Goal: Task Accomplishment & Management: Manage account settings

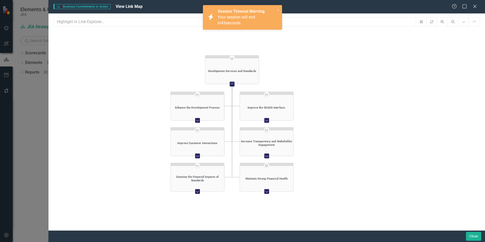
click at [198, 119] on icon "Expand Chart" at bounding box center [197, 120] width 5 height 4
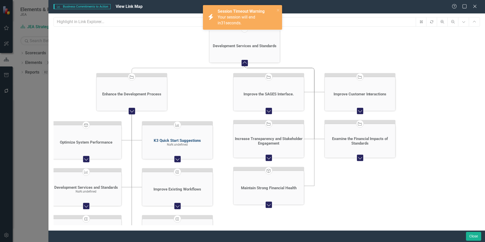
click at [180, 141] on div "K3 Quick Start Suggestions" at bounding box center [177, 140] width 47 height 5
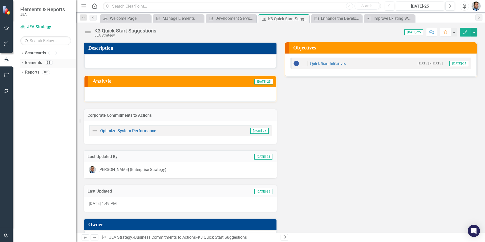
click at [36, 60] on link "Elements" at bounding box center [33, 63] width 17 height 6
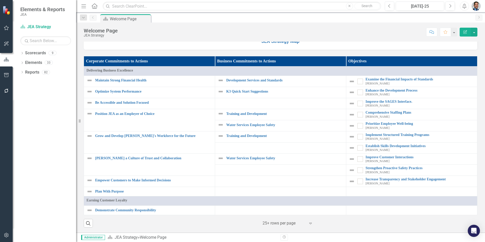
scroll to position [441, 0]
click at [29, 62] on link "Elements" at bounding box center [33, 63] width 17 height 6
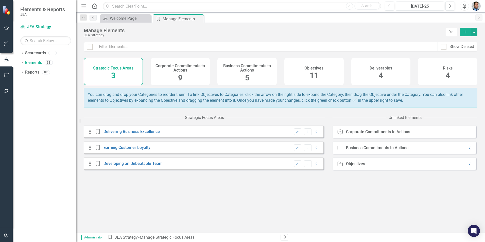
click at [243, 74] on div "Business Commitments to Actions 5" at bounding box center [246, 71] width 59 height 27
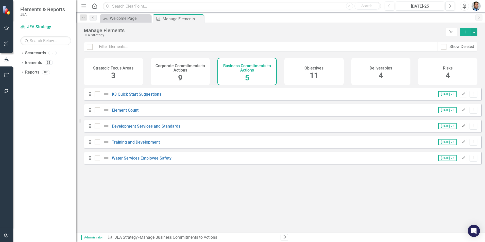
click at [461, 128] on icon "Edit" at bounding box center [463, 126] width 4 height 3
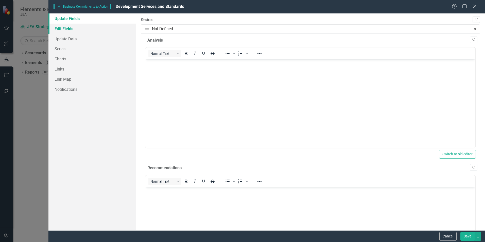
click at [63, 30] on link "Edit Fields" at bounding box center [91, 29] width 87 height 10
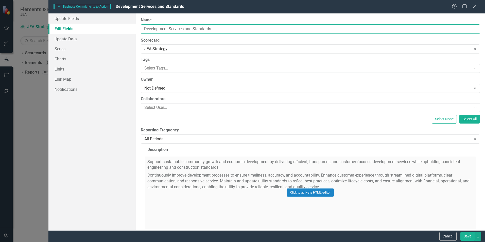
click at [142, 28] on input "Development Services and Standards" at bounding box center [310, 28] width 339 height 9
type input "Water Services Development Services and Standards"
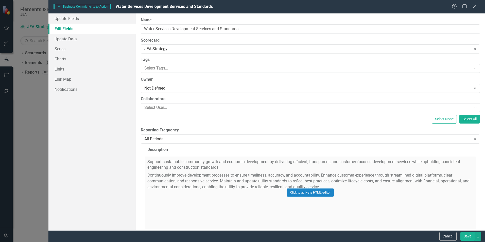
click at [465, 237] on button "Save" at bounding box center [467, 236] width 14 height 9
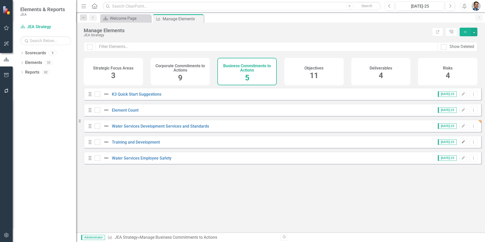
click at [462, 143] on icon "button" at bounding box center [463, 141] width 3 height 3
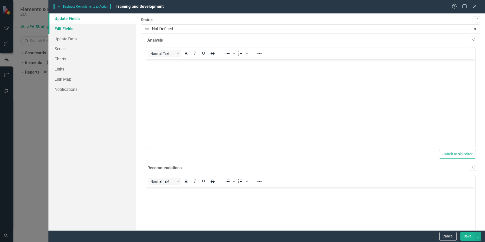
click at [61, 27] on link "Edit Fields" at bounding box center [91, 29] width 87 height 10
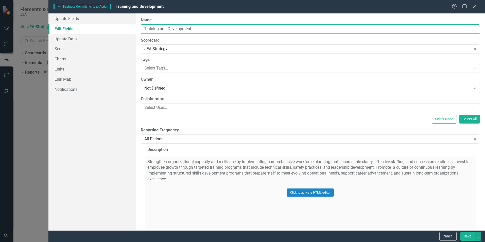
click at [144, 29] on input "Training and Development" at bounding box center [310, 28] width 339 height 9
type input "Water Services Training and Development"
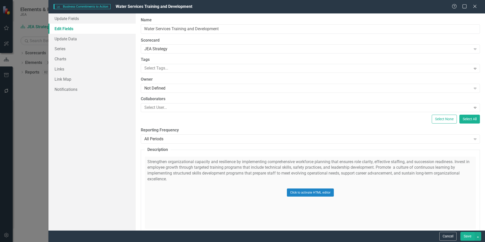
click at [466, 234] on button "Save" at bounding box center [467, 236] width 14 height 9
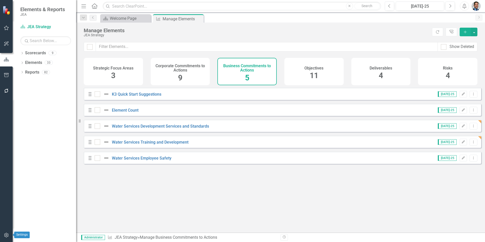
click at [6, 236] on icon "button" at bounding box center [6, 235] width 5 height 4
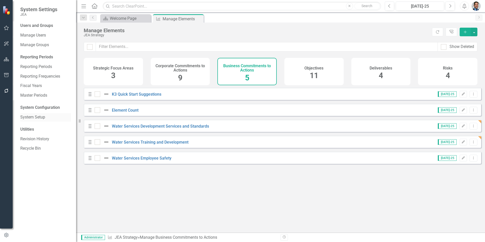
click at [38, 116] on link "System Setup" at bounding box center [45, 117] width 51 height 6
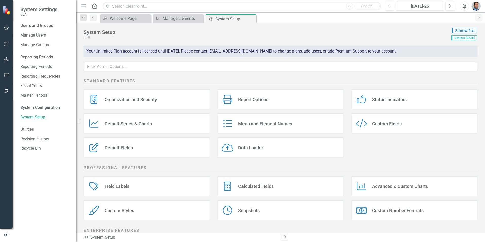
click at [138, 148] on div "Default Fields Default Fields" at bounding box center [147, 147] width 126 height 20
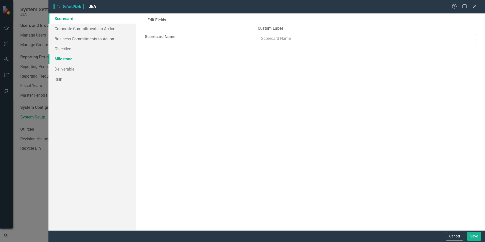
click at [68, 59] on link "Milestone" at bounding box center [91, 59] width 87 height 10
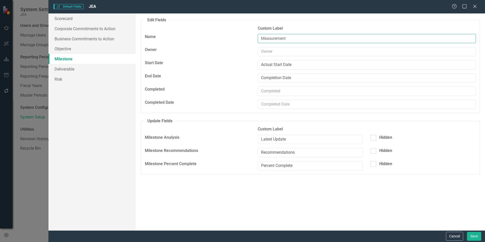
click at [274, 39] on input "Measurement" at bounding box center [367, 38] width 218 height 9
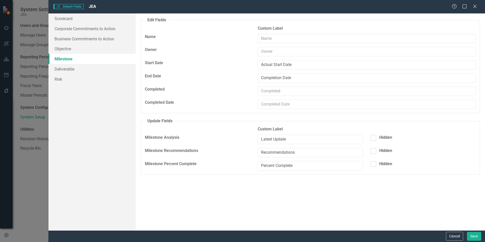
click at [204, 203] on div "Default fields that are included on edit and update forms (by element type) are…" at bounding box center [310, 121] width 349 height 217
click at [70, 67] on link "Deliverable" at bounding box center [91, 69] width 87 height 10
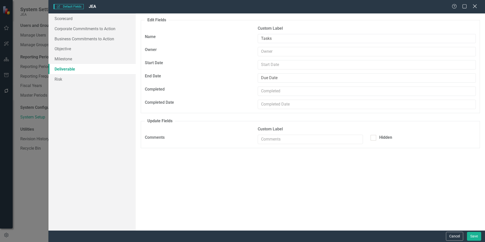
click at [476, 5] on icon "Close" at bounding box center [474, 6] width 6 height 5
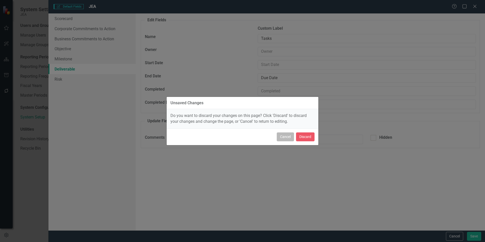
click at [285, 136] on button "Cancel" at bounding box center [285, 136] width 17 height 9
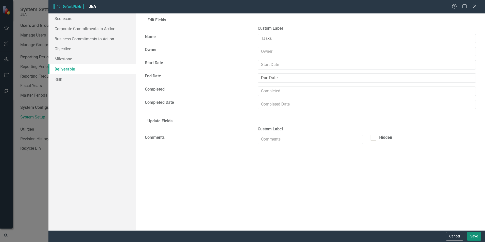
click at [474, 235] on button "Save" at bounding box center [474, 236] width 14 height 9
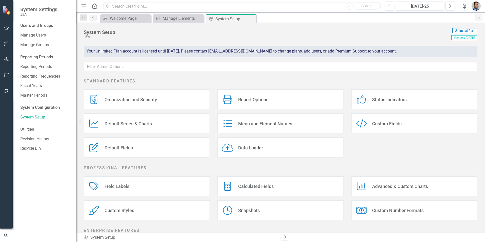
click at [134, 189] on div "Field Labels Field Labels" at bounding box center [147, 186] width 126 height 20
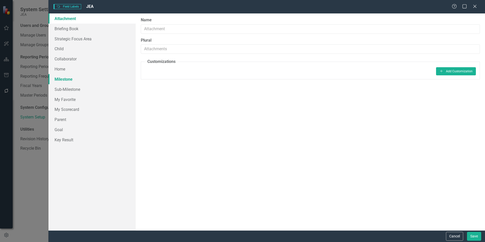
click at [59, 80] on link "Milestone" at bounding box center [91, 79] width 87 height 10
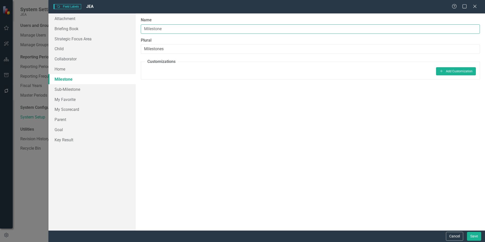
click at [166, 28] on input "Milestone" at bounding box center [310, 28] width 339 height 9
click at [154, 29] on input "Deliverable" at bounding box center [310, 28] width 339 height 9
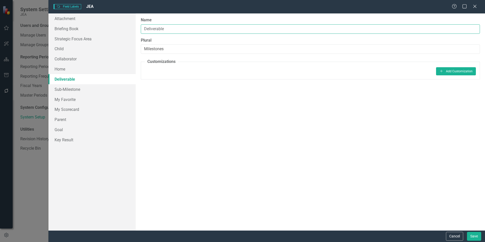
type input "Deliverable"
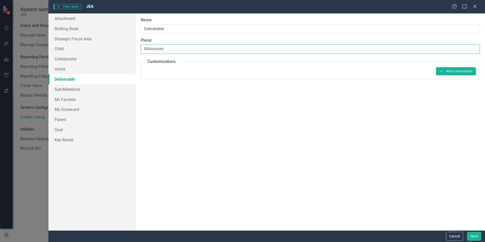
click at [156, 49] on input "Milestones" at bounding box center [310, 48] width 339 height 9
paste input "Deliverable"
type input "Deliverables"
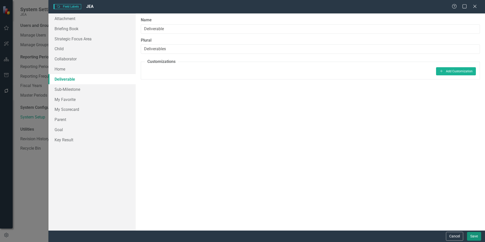
click at [474, 234] on button "Save" at bounding box center [474, 236] width 14 height 9
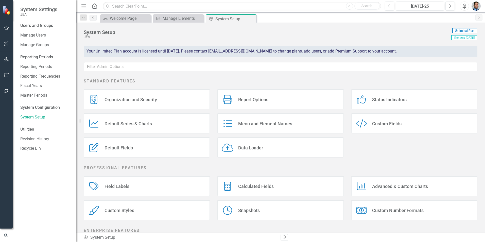
click at [283, 121] on div "Menu and Element Names" at bounding box center [265, 124] width 54 height 6
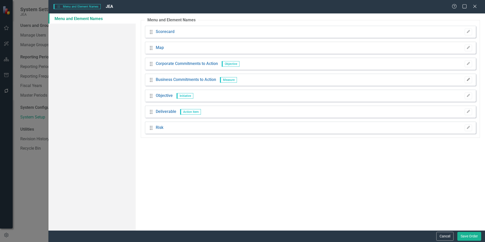
click at [469, 80] on icon "Edit" at bounding box center [468, 79] width 4 height 3
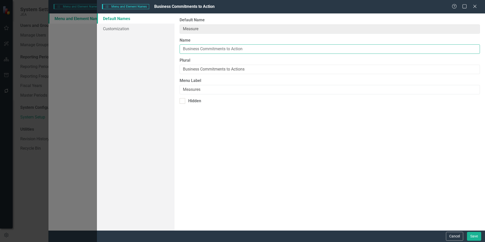
drag, startPoint x: 201, startPoint y: 49, endPoint x: 273, endPoint y: 53, distance: 71.6
click at [273, 53] on input "Business Commitments to Action" at bounding box center [330, 48] width 300 height 9
click at [192, 48] on input "Business Priority" at bounding box center [330, 48] width 300 height 9
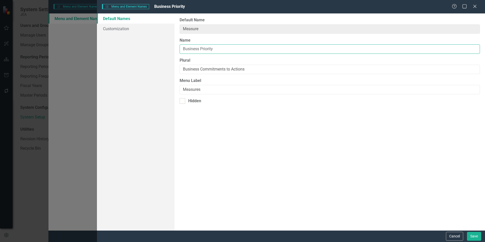
type input "Business Priority"
click at [200, 69] on input "Business Commitments to Actions" at bounding box center [330, 69] width 300 height 9
paste input "Priority"
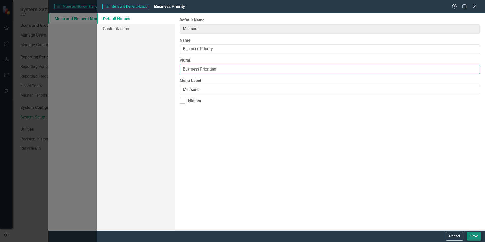
type input "Business Priorities"
click at [476, 236] on button "Save" at bounding box center [474, 236] width 14 height 9
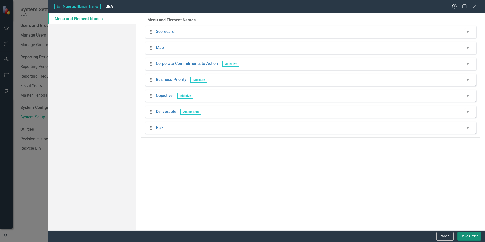
click at [468, 236] on button "Save Order" at bounding box center [469, 236] width 24 height 9
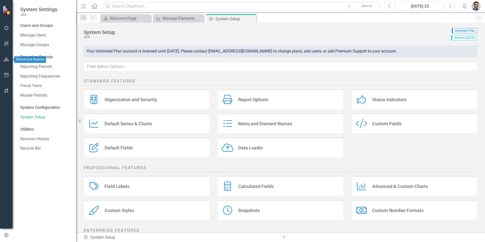
click at [5, 60] on icon "button" at bounding box center [6, 59] width 5 height 4
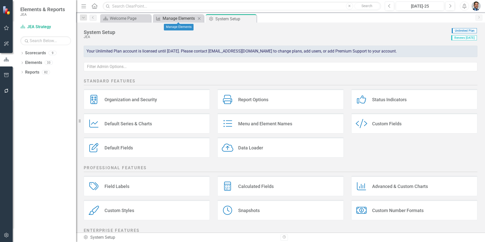
click at [172, 20] on div "Manage Elements" at bounding box center [179, 18] width 33 height 6
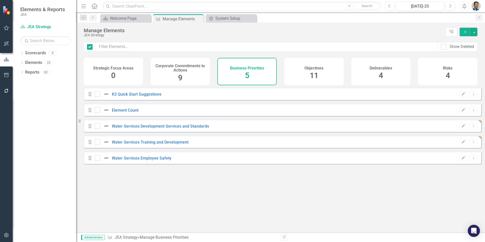
checkbox input "false"
click at [384, 68] on h4 "Deliverables" at bounding box center [381, 68] width 23 height 5
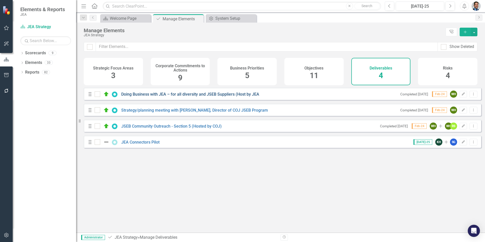
click at [197, 97] on link "Doing Business with JEA – for all diversity and JSEB Suppliers (Host by JEA" at bounding box center [190, 94] width 138 height 5
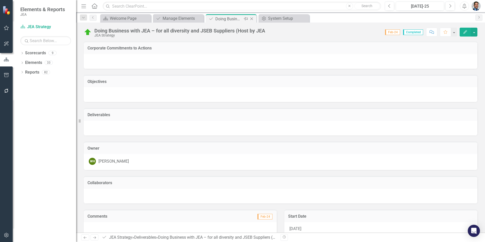
click at [252, 19] on icon at bounding box center [251, 18] width 3 height 3
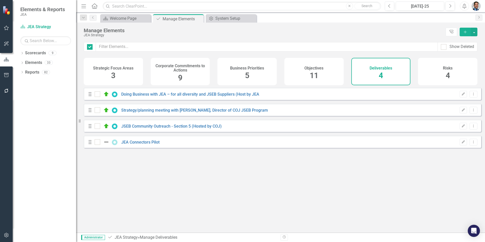
checkbox input "false"
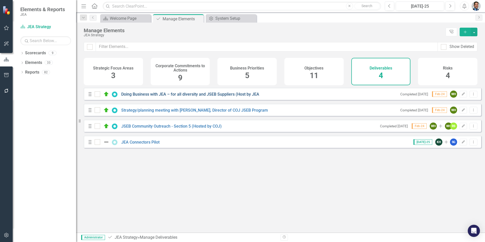
click at [188, 97] on link "Doing Business with JEA – for all diversity and JSEB Suppliers (Host by JEA" at bounding box center [190, 94] width 138 height 5
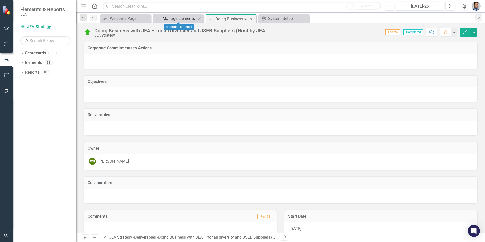
click at [170, 19] on div "Manage Elements" at bounding box center [179, 18] width 33 height 6
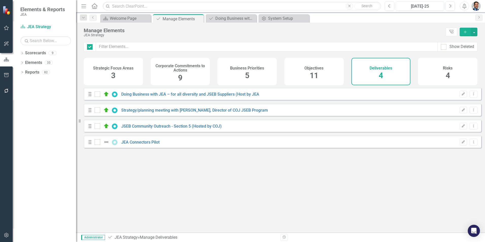
checkbox input "false"
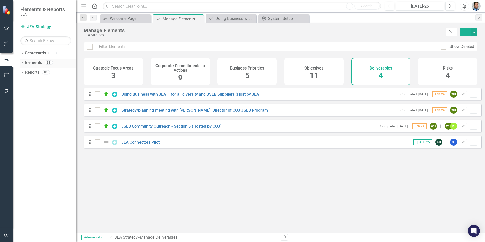
click at [30, 62] on link "Elements" at bounding box center [33, 63] width 17 height 6
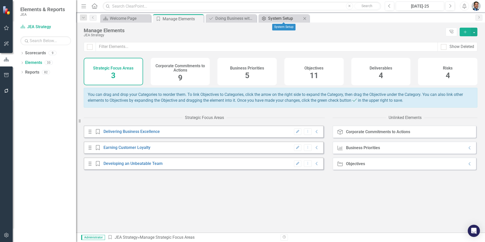
click at [271, 21] on div "System Setup" at bounding box center [284, 18] width 33 height 6
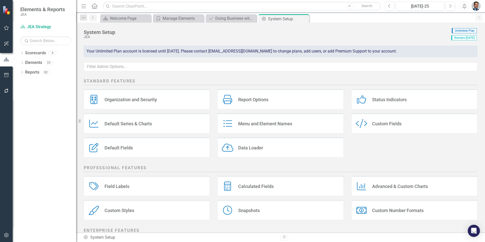
click at [278, 126] on div "Menu and Element Names" at bounding box center [265, 124] width 54 height 6
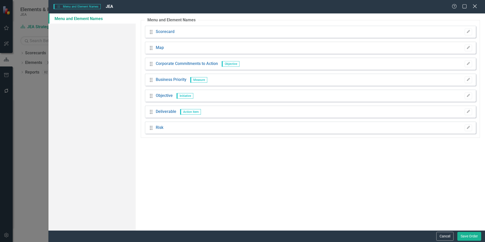
click at [473, 8] on icon at bounding box center [475, 6] width 4 height 4
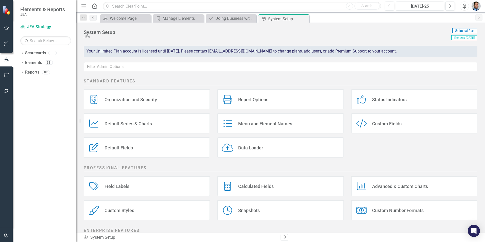
click at [276, 97] on div "Report Options Report Options" at bounding box center [280, 99] width 126 height 20
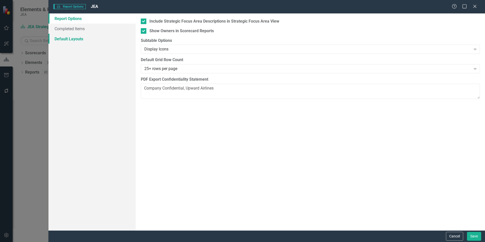
click at [72, 38] on link "Default Layouts" at bounding box center [91, 39] width 87 height 10
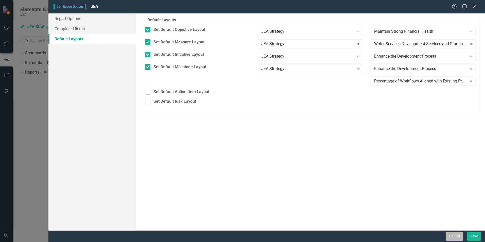
click at [449, 236] on button "Cancel" at bounding box center [454, 236] width 17 height 9
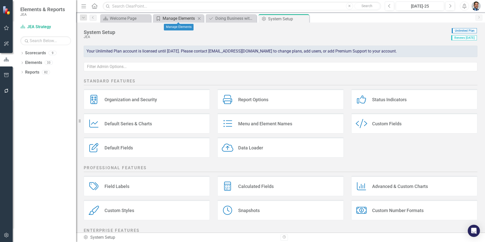
click at [172, 20] on div "Manage Elements" at bounding box center [179, 18] width 33 height 6
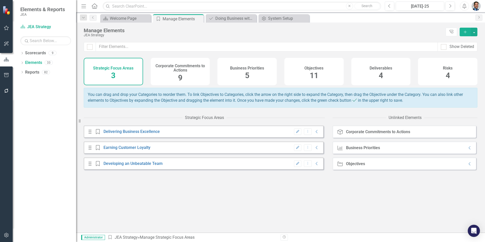
click at [384, 71] on div "Deliverables 4" at bounding box center [380, 71] width 59 height 27
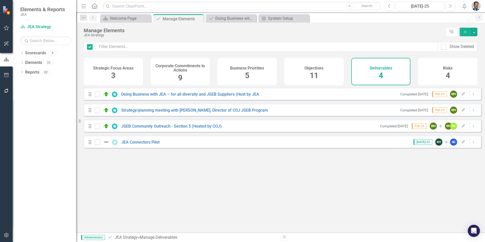
checkbox input "false"
click at [142, 145] on link "JEA Connectors Pilot" at bounding box center [140, 142] width 38 height 5
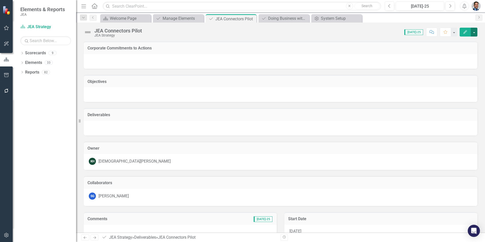
click at [474, 32] on button "button" at bounding box center [474, 32] width 7 height 9
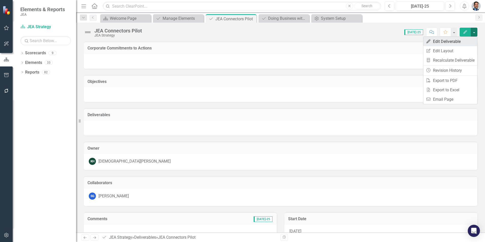
click at [461, 42] on link "Edit Edit Deliverable" at bounding box center [450, 41] width 54 height 9
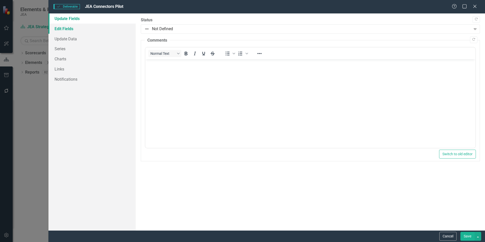
click at [85, 28] on link "Edit Fields" at bounding box center [91, 29] width 87 height 10
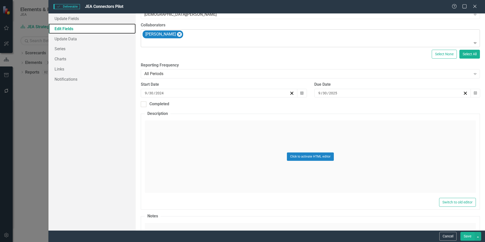
scroll to position [17, 0]
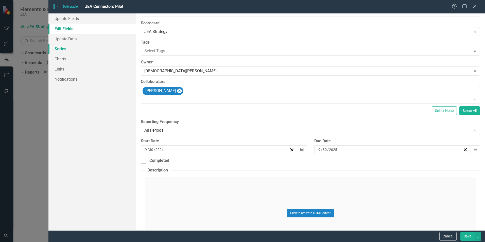
click at [62, 48] on link "Series" at bounding box center [91, 49] width 87 height 10
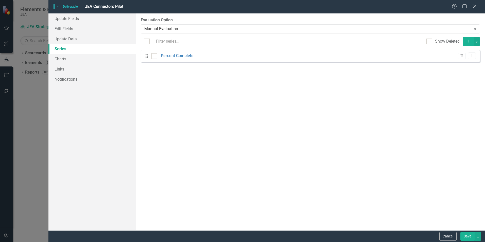
click at [469, 42] on icon "Add" at bounding box center [468, 41] width 5 height 4
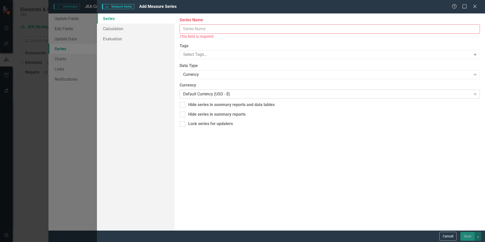
click at [206, 95] on div "Default Currency (USD - $)" at bounding box center [327, 94] width 288 height 6
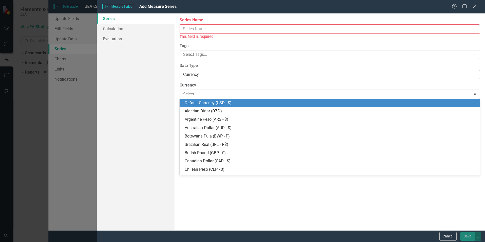
click at [219, 72] on div "Currency" at bounding box center [327, 75] width 288 height 6
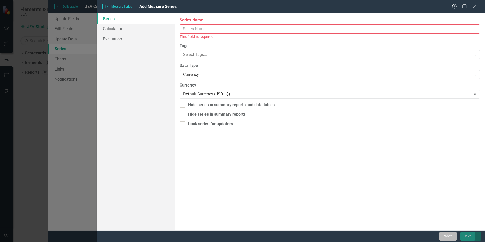
click at [446, 234] on button "Cancel" at bounding box center [447, 236] width 17 height 9
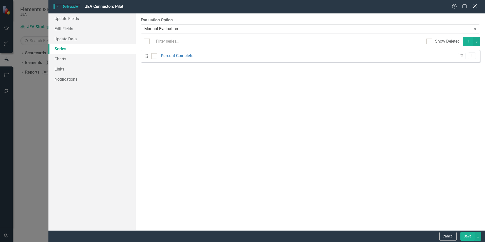
click at [476, 7] on icon "Close" at bounding box center [474, 6] width 6 height 5
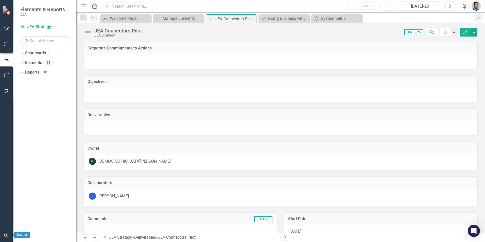
click at [4, 234] on icon "button" at bounding box center [6, 235] width 5 height 4
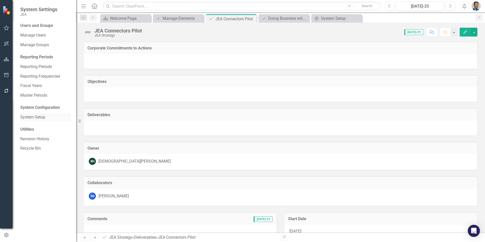
click at [36, 116] on link "System Setup" at bounding box center [45, 117] width 51 height 6
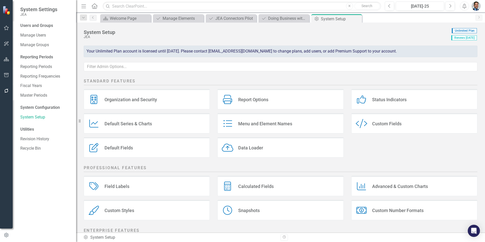
click at [118, 187] on div "Field Labels" at bounding box center [116, 186] width 25 height 6
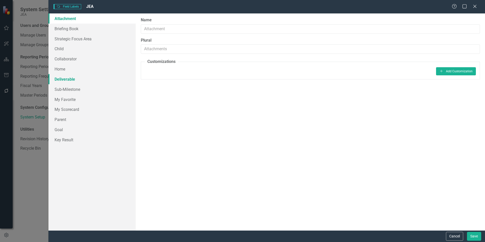
click at [68, 78] on link "Deliverable" at bounding box center [91, 79] width 87 height 10
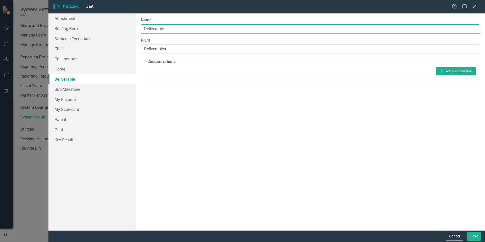
click at [157, 29] on input "Deliverable" at bounding box center [310, 28] width 339 height 9
click at [157, 29] on input "Milestone" at bounding box center [310, 28] width 339 height 9
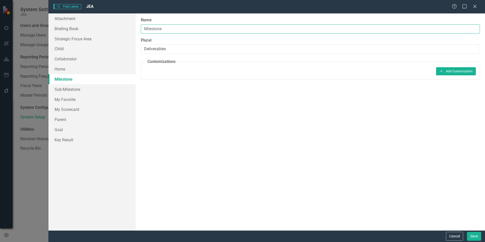
type input "Milestone"
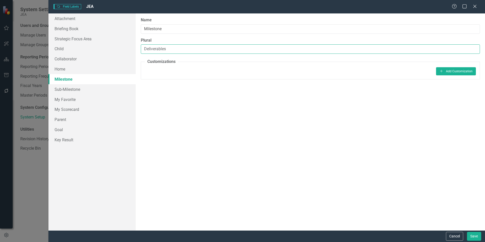
click at [163, 49] on input "Deliverables" at bounding box center [310, 48] width 339 height 9
paste input "Milestone"
type input "Milestones"
click at [330, 148] on div "Name Milestone Plural Milestones In addition to globally customizing field labe…" at bounding box center [310, 121] width 349 height 217
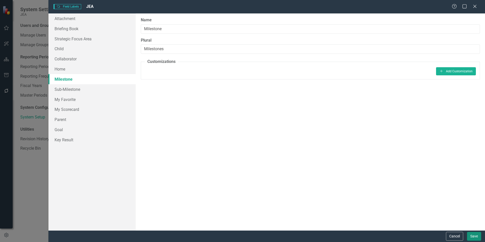
click at [479, 239] on button "Save" at bounding box center [474, 236] width 14 height 9
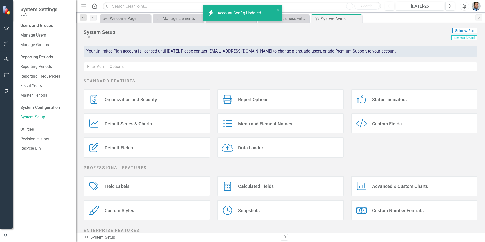
click at [40, 231] on div "Users and Groups Manage Users Manage Groups Reporting Periods Reporting Periods…" at bounding box center [44, 132] width 63 height 219
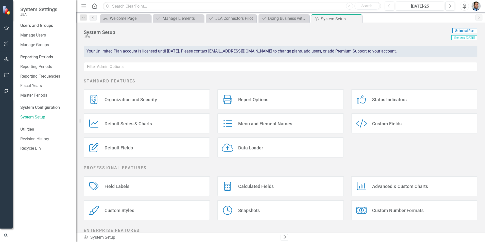
click at [122, 188] on div "Field Labels" at bounding box center [116, 186] width 25 height 6
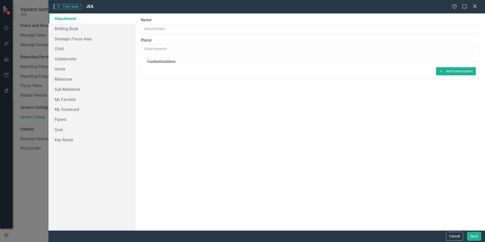
click at [477, 6] on icon "Close" at bounding box center [474, 6] width 6 height 5
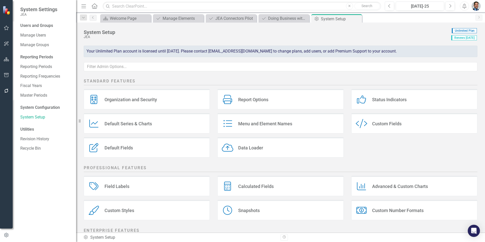
click at [251, 99] on div "Report Options" at bounding box center [253, 100] width 30 height 6
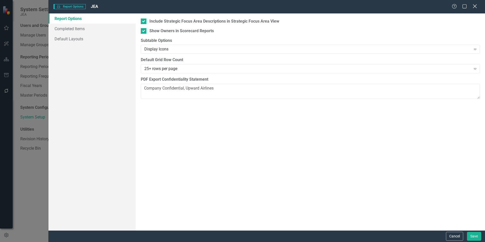
click at [474, 6] on icon "Close" at bounding box center [474, 6] width 6 height 5
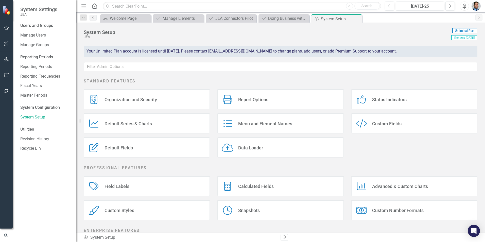
click at [266, 126] on div "Menu and Element Names" at bounding box center [265, 124] width 54 height 6
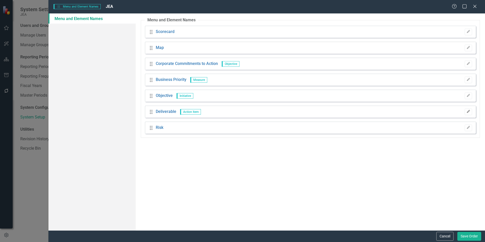
click at [467, 112] on icon "Edit" at bounding box center [468, 111] width 4 height 3
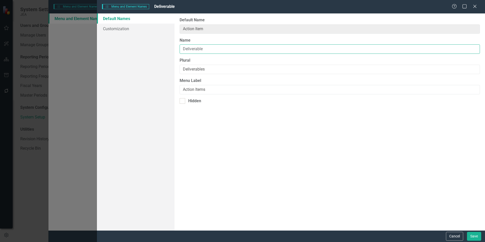
click at [196, 50] on input "Deliverable" at bounding box center [330, 48] width 300 height 9
click at [194, 49] on input "Deliverable" at bounding box center [330, 48] width 300 height 9
paste input "Action Item"
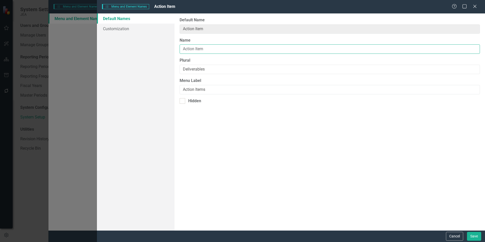
type input "Action Item"
click at [191, 70] on input "Deliverables" at bounding box center [330, 69] width 300 height 9
paste input "Action Item"
type input "Action Items"
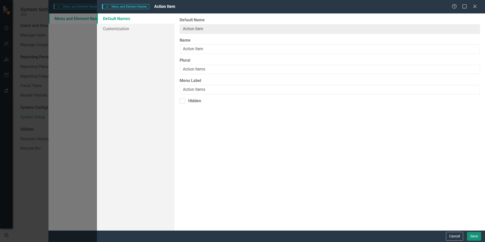
click at [475, 238] on button "Save" at bounding box center [474, 236] width 14 height 9
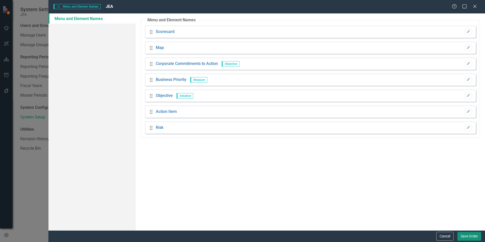
click at [471, 236] on button "Save Order" at bounding box center [469, 236] width 24 height 9
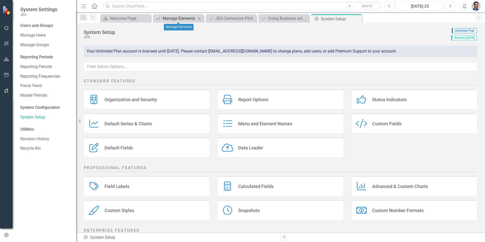
click at [183, 19] on div "Manage Elements" at bounding box center [179, 18] width 33 height 6
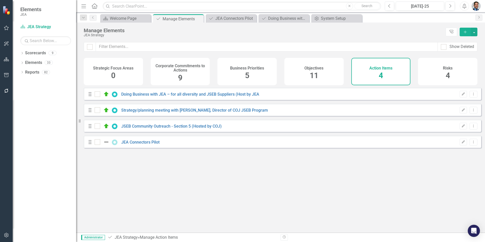
checkbox input "false"
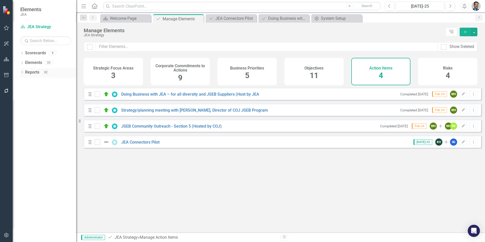
click at [27, 73] on link "Reports" at bounding box center [32, 72] width 14 height 6
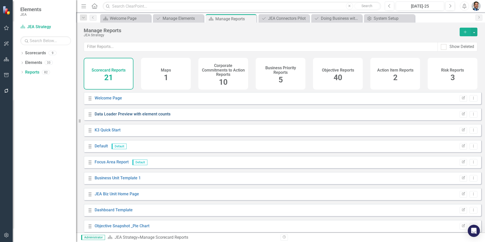
click at [121, 116] on link "Data Loader Preview with element counts" at bounding box center [133, 114] width 76 height 5
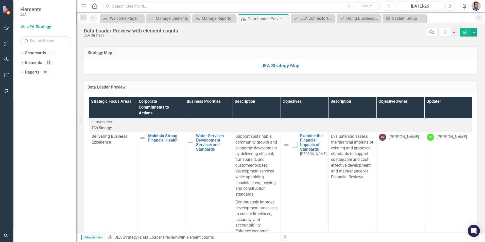
scroll to position [152, 0]
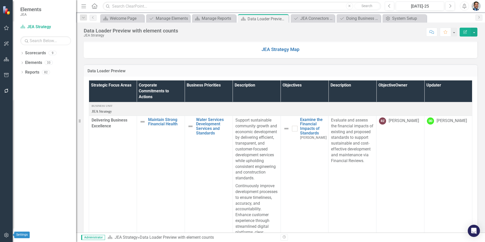
click at [4, 235] on icon "button" at bounding box center [6, 235] width 5 height 4
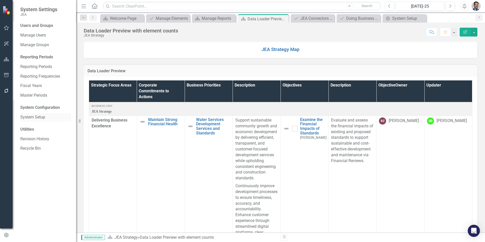
click at [34, 118] on link "System Setup" at bounding box center [45, 117] width 51 height 6
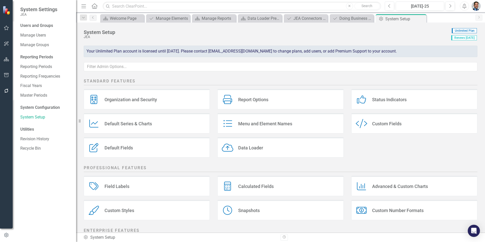
click at [297, 127] on div "Menu and Element Names Menu and Element Names" at bounding box center [280, 123] width 126 height 20
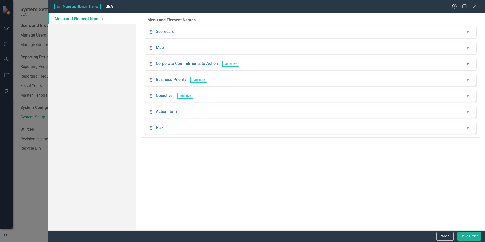
click at [471, 64] on button "Edit" at bounding box center [468, 64] width 7 height 7
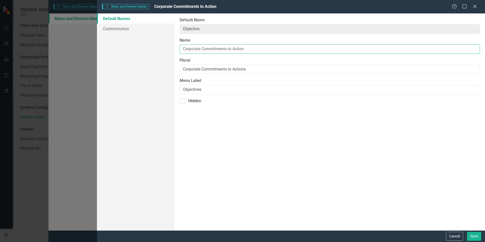
click at [190, 50] on input "Corporate Commitments to Action" at bounding box center [330, 48] width 300 height 9
click at [190, 50] on input "Enterprise Commitments to Action" at bounding box center [330, 48] width 300 height 9
type input "Enterprise Commitments to Action"
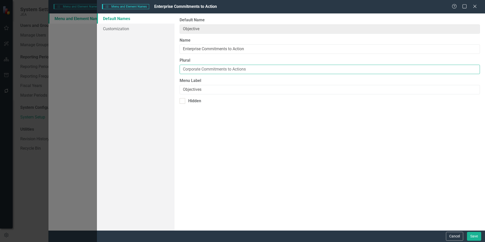
click at [192, 68] on input "Corporate Commitments to Actions" at bounding box center [330, 69] width 300 height 9
paste input "Enterpris"
type input "Enterprise Commitments to Actions"
click at [473, 235] on button "Save" at bounding box center [474, 236] width 14 height 9
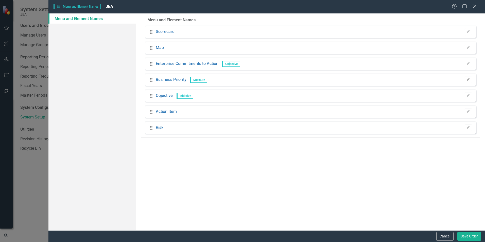
click at [468, 80] on icon "Edit" at bounding box center [468, 79] width 4 height 3
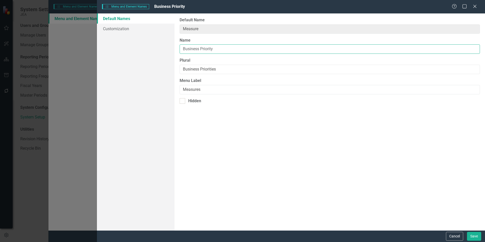
click at [190, 49] on input "Business Priority" at bounding box center [330, 48] width 300 height 9
click at [200, 47] on input "Chief CTA" at bounding box center [330, 48] width 300 height 9
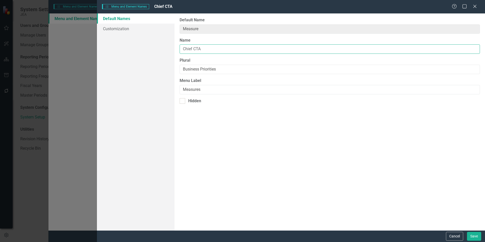
click at [200, 47] on input "Chief CTA" at bounding box center [330, 48] width 300 height 9
click at [200, 47] on input "Chief Commitments to Action" at bounding box center [330, 48] width 300 height 9
type input "Chief Commitments to Action"
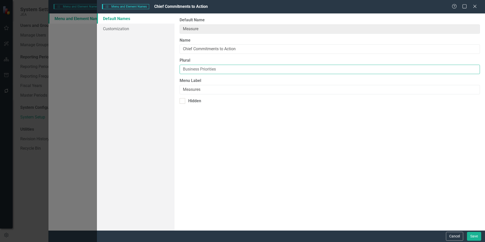
click at [191, 69] on input "Business Priorities" at bounding box center [330, 69] width 300 height 9
paste input "Chief Commitments to Action"
type input "Chief Commitments to Actions"
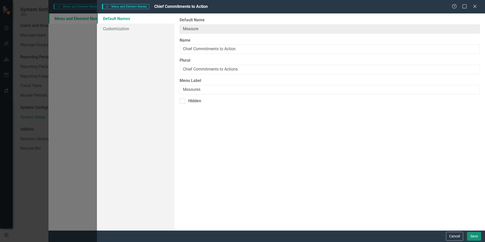
click at [473, 237] on button "Save" at bounding box center [474, 236] width 14 height 9
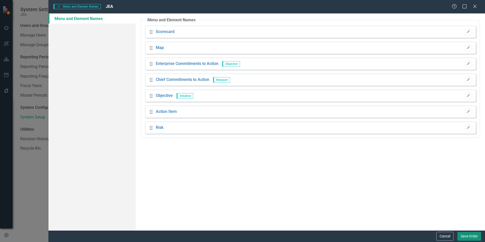
click at [470, 236] on button "Save Order" at bounding box center [469, 236] width 24 height 9
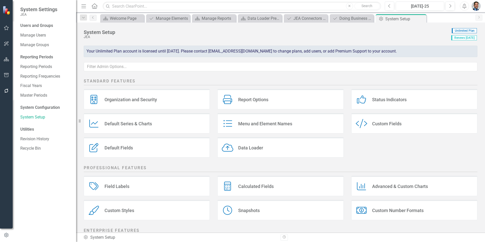
click at [126, 186] on div "Field Labels" at bounding box center [116, 186] width 25 height 6
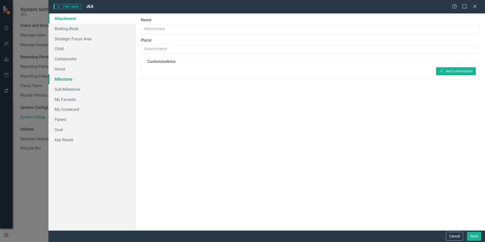
click at [71, 79] on link "Milestone" at bounding box center [91, 79] width 87 height 10
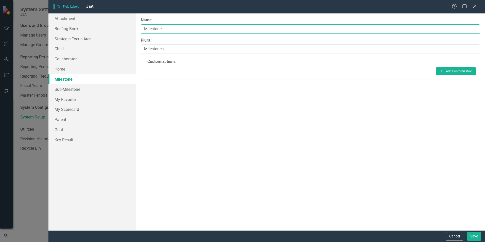
click at [172, 29] on input "Milestone" at bounding box center [310, 28] width 339 height 9
type input "Milestone (Measurement)"
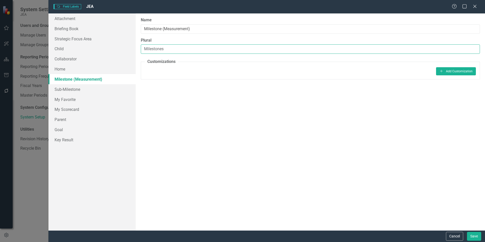
click at [173, 46] on input "Milestones" at bounding box center [310, 48] width 339 height 9
type input "Milestones (Measurements)"
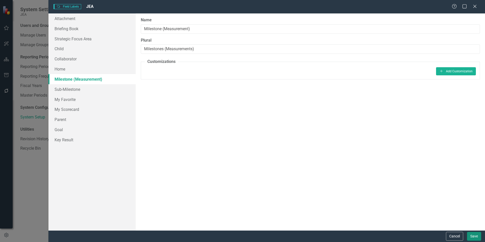
click at [471, 236] on button "Save" at bounding box center [474, 236] width 14 height 9
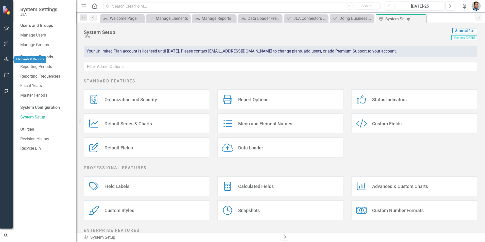
click at [4, 60] on icon "button" at bounding box center [6, 59] width 5 height 4
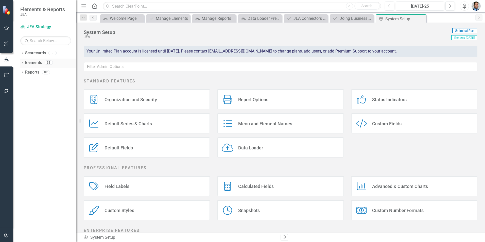
click at [36, 63] on link "Elements" at bounding box center [33, 63] width 17 height 6
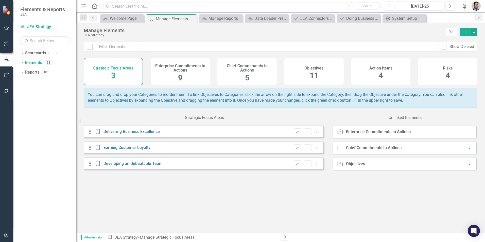
click at [302, 73] on div "Objectives 11" at bounding box center [313, 71] width 59 height 27
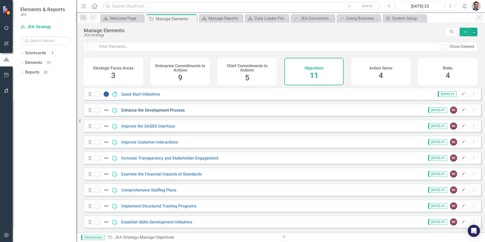
click at [142, 113] on link "Enhance the Development Process" at bounding box center [152, 110] width 63 height 5
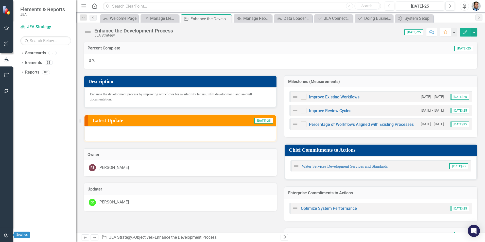
click at [8, 235] on icon "button" at bounding box center [6, 235] width 5 height 4
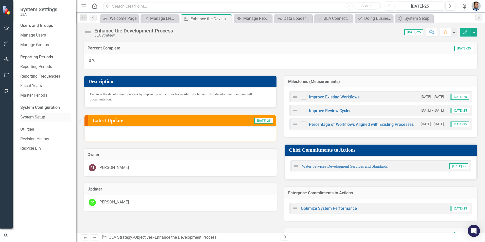
click at [30, 117] on link "System Setup" at bounding box center [45, 117] width 51 height 6
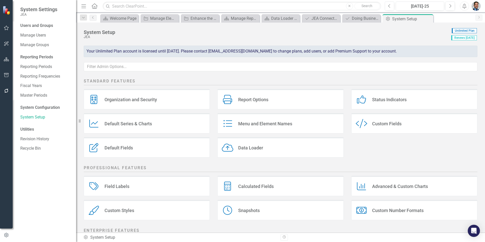
click at [143, 152] on div "Default Fields Default Fields" at bounding box center [147, 147] width 126 height 20
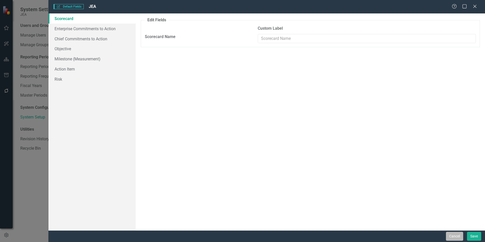
click at [458, 238] on button "Cancel" at bounding box center [454, 236] width 17 height 9
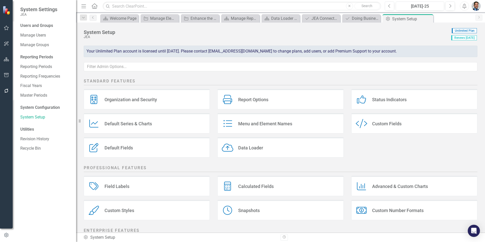
click at [253, 99] on div "Report Options" at bounding box center [253, 100] width 30 height 6
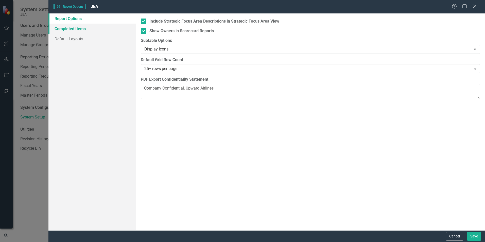
click at [71, 30] on link "Completed Items" at bounding box center [91, 29] width 87 height 10
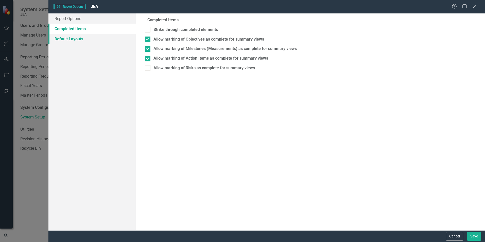
click at [71, 38] on link "Default Layouts" at bounding box center [91, 39] width 87 height 10
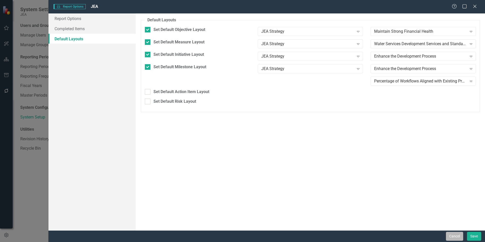
click at [460, 238] on button "Cancel" at bounding box center [454, 236] width 17 height 9
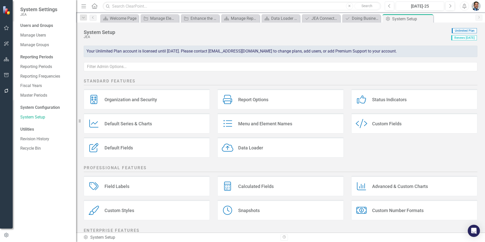
click at [262, 121] on div "Menu and Element Names" at bounding box center [265, 124] width 54 height 6
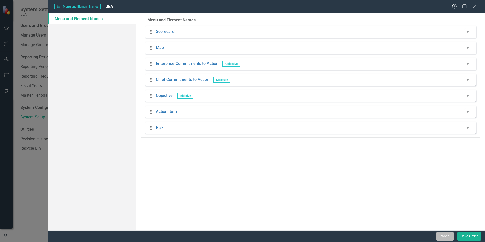
click at [438, 236] on button "Cancel" at bounding box center [444, 236] width 17 height 9
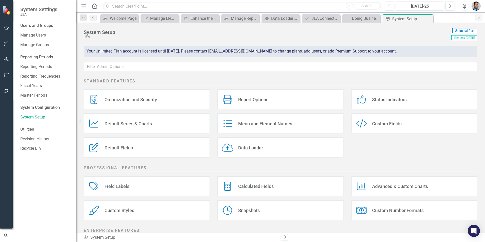
click at [138, 148] on div "Default Fields Default Fields" at bounding box center [147, 147] width 126 height 20
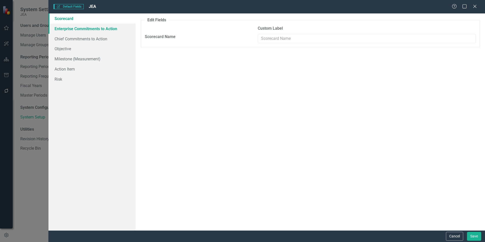
click at [105, 30] on link "Enterprise Commitments to Action" at bounding box center [91, 29] width 87 height 10
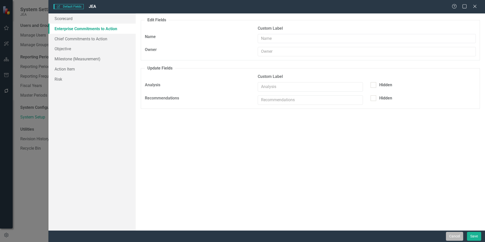
click at [451, 235] on button "Cancel" at bounding box center [454, 236] width 17 height 9
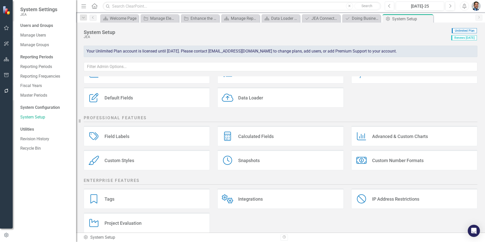
scroll to position [51, 0]
click at [144, 134] on div "Field Labels Field Labels" at bounding box center [147, 135] width 126 height 20
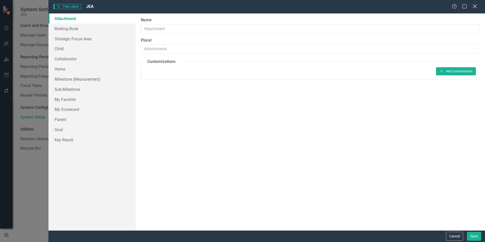
click at [473, 7] on icon "Close" at bounding box center [474, 6] width 6 height 5
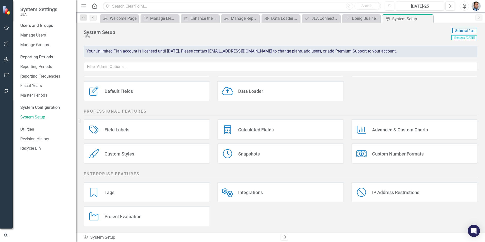
scroll to position [58, 0]
click at [6, 60] on icon "button" at bounding box center [6, 59] width 5 height 4
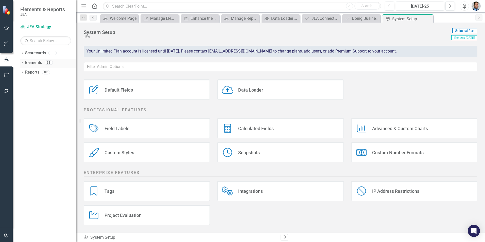
click at [25, 61] on div "Dropdown Elements 33" at bounding box center [48, 64] width 56 height 10
click at [38, 63] on link "Elements" at bounding box center [33, 63] width 17 height 6
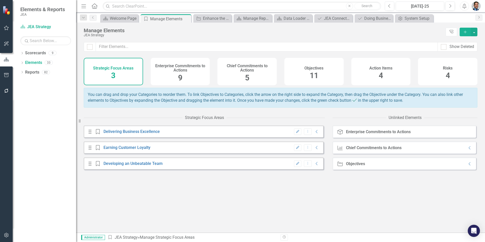
click at [247, 72] on h4 "Chief Commitments to Actions" at bounding box center [246, 68] width 53 height 9
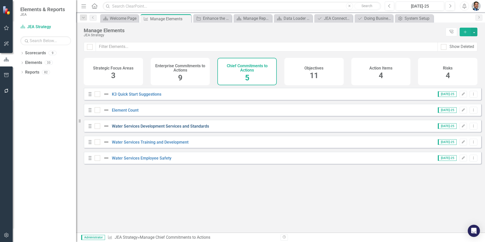
click at [137, 129] on link "Water Services Development Services and Standards" at bounding box center [160, 126] width 97 height 5
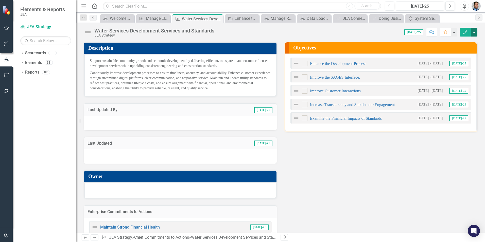
click at [476, 32] on button "button" at bounding box center [474, 32] width 7 height 9
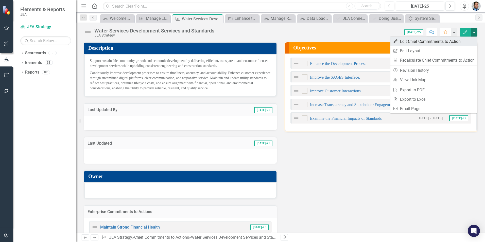
click at [413, 41] on link "Edit Edit Chief Commitments to Action" at bounding box center [433, 41] width 87 height 9
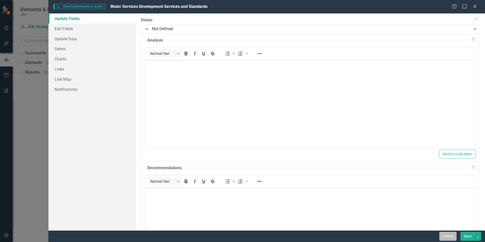
click at [446, 237] on button "Cancel" at bounding box center [447, 236] width 17 height 9
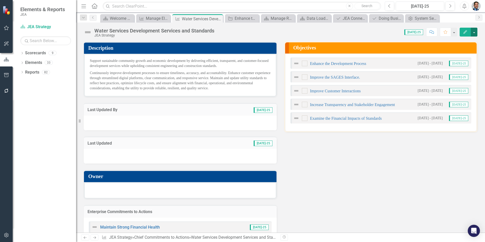
click at [476, 32] on button "button" at bounding box center [474, 32] width 7 height 9
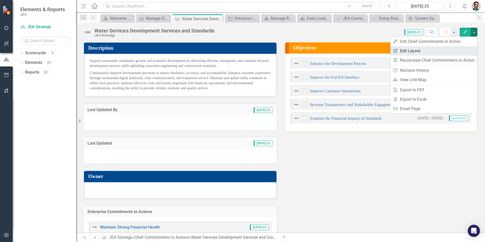
click at [427, 51] on link "Edit Report Edit Layout" at bounding box center [433, 50] width 87 height 9
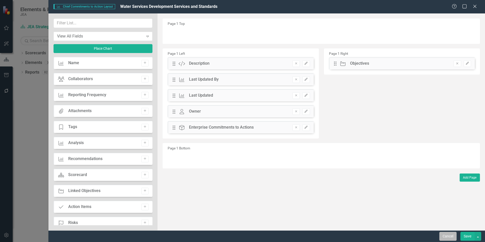
click at [450, 236] on button "Cancel" at bounding box center [447, 236] width 17 height 9
